Goal: Communication & Community: Ask a question

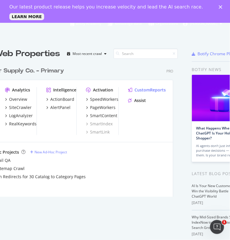
click at [140, 79] on div "Tractor Supply Co. - Primary Pro Analytics Overview SiteCrawler LogAnalyzer Rea…" at bounding box center [78, 129] width 199 height 138
click at [139, 99] on div "Assist" at bounding box center [140, 101] width 12 height 6
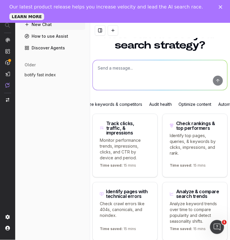
scroll to position [11, 0]
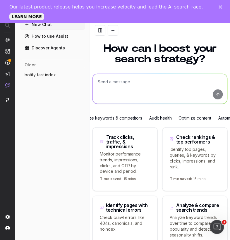
click at [36, 76] on span "botify fast index" at bounding box center [40, 75] width 31 height 6
